Goal: Download file/media

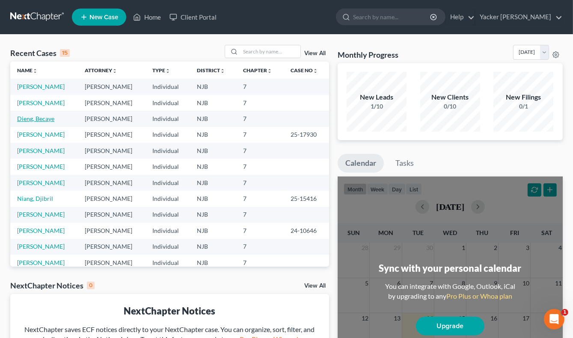
click at [47, 119] on link "Dieng, Becaye" at bounding box center [35, 118] width 37 height 7
select select "3"
select select "1"
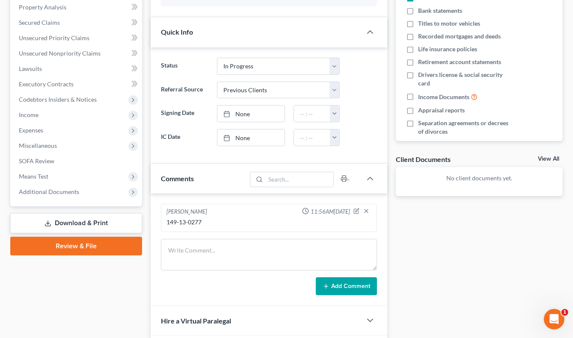
scroll to position [171, 0]
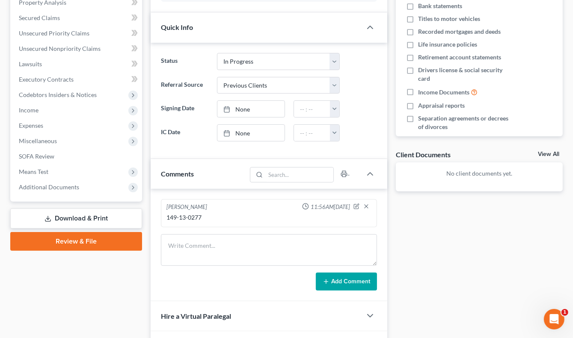
click at [84, 216] on link "Download & Print" at bounding box center [76, 219] width 132 height 20
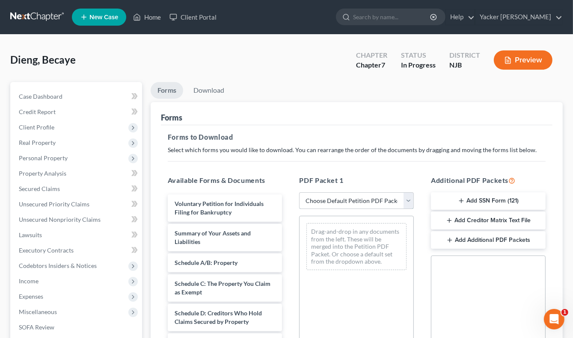
click at [352, 199] on select "Choose Default Petition PDF Packet Complete Bankruptcy Petition (all forms and …" at bounding box center [356, 200] width 115 height 17
select select "3"
click at [299, 192] on select "Choose Default Petition PDF Packet Complete Bankruptcy Petition (all forms and …" at bounding box center [356, 200] width 115 height 17
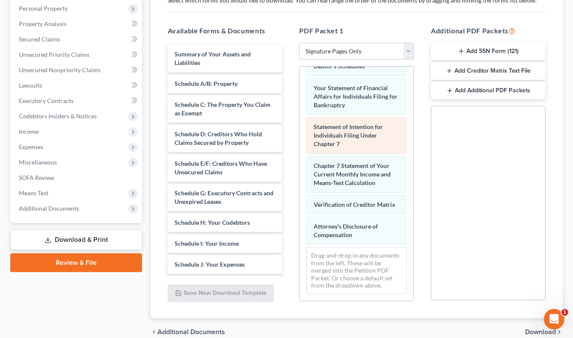
scroll to position [189, 0]
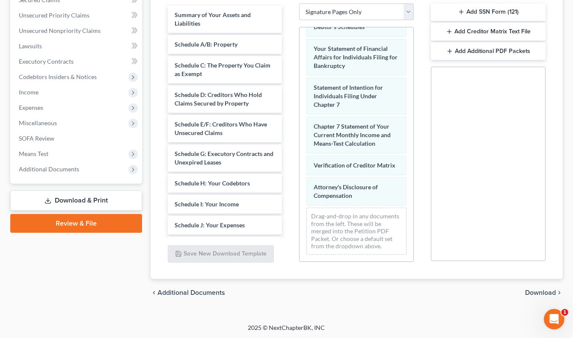
click at [530, 292] on span "Download" at bounding box center [540, 293] width 31 height 7
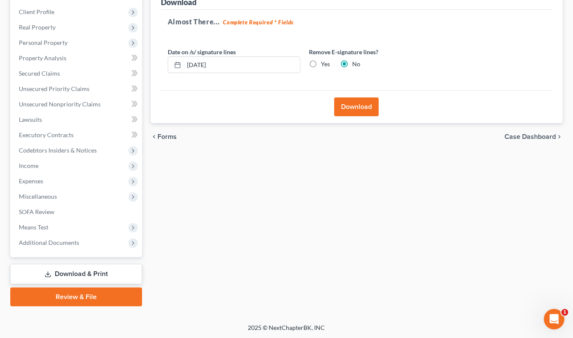
click at [355, 104] on button "Download" at bounding box center [356, 106] width 44 height 19
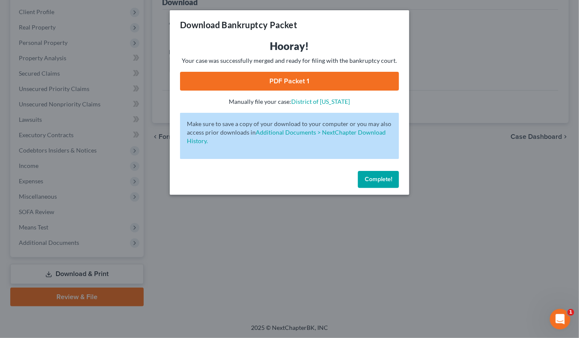
click at [315, 79] on link "PDF Packet 1" at bounding box center [289, 81] width 219 height 19
click at [376, 177] on span "Complete!" at bounding box center [378, 179] width 27 height 7
